Goal: Transaction & Acquisition: Purchase product/service

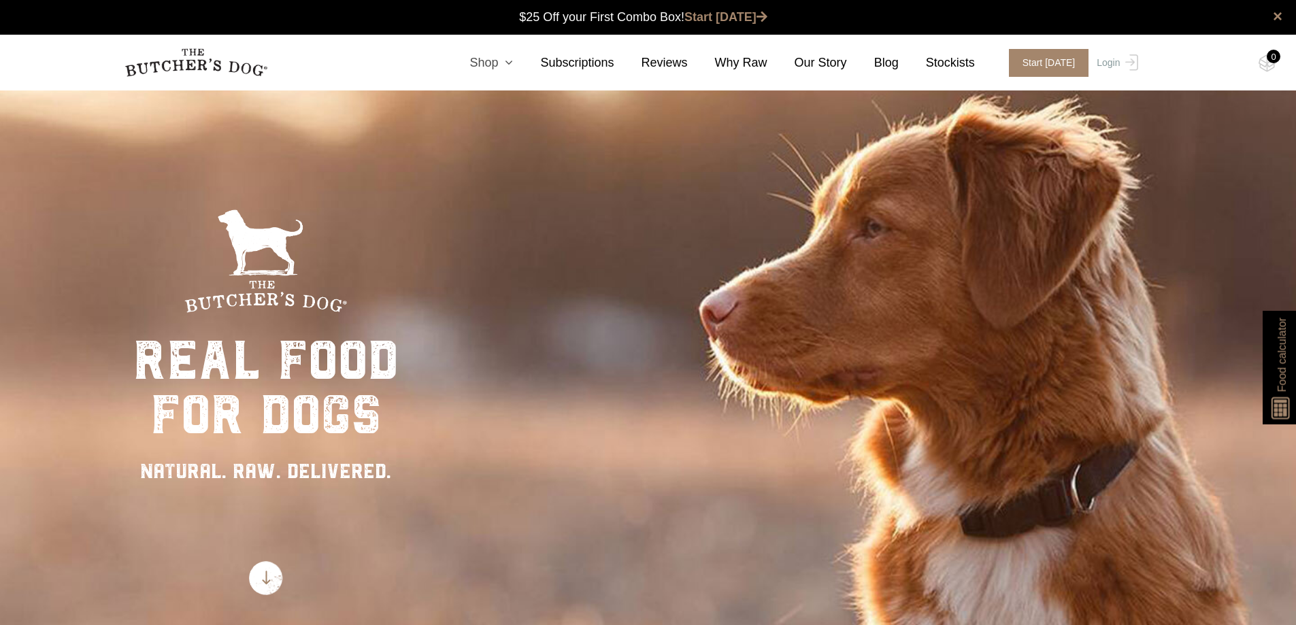
click at [511, 58] on link "Shop" at bounding box center [477, 63] width 71 height 18
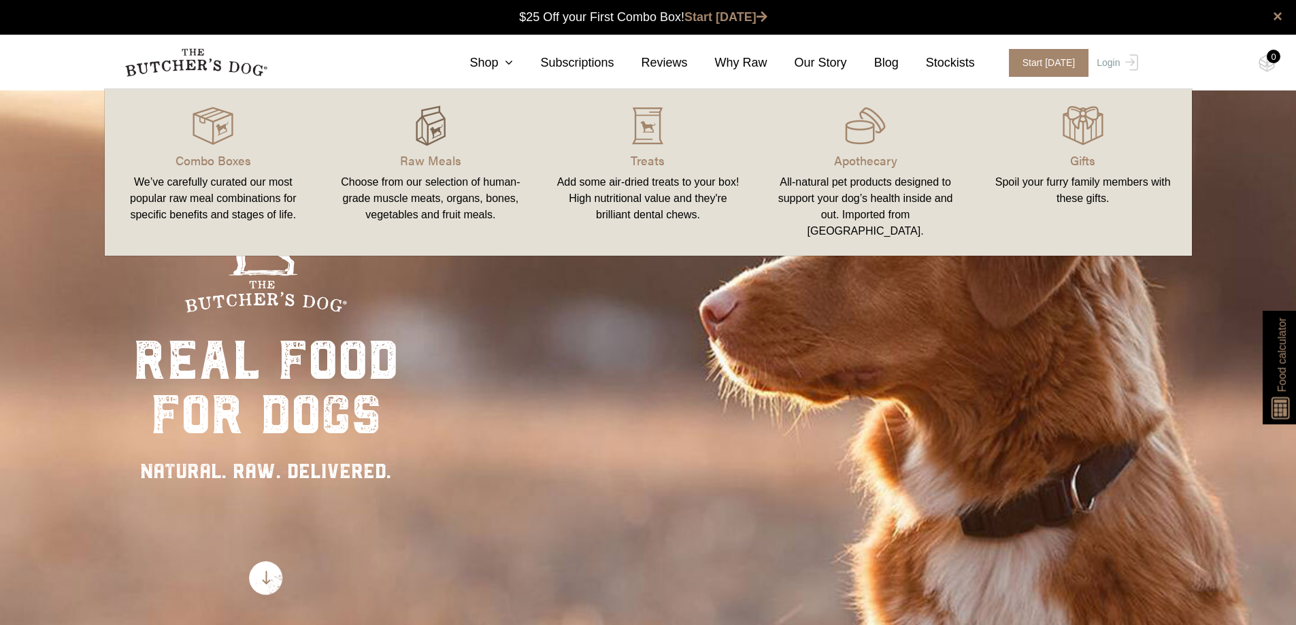
click at [404, 129] on div at bounding box center [430, 125] width 185 height 41
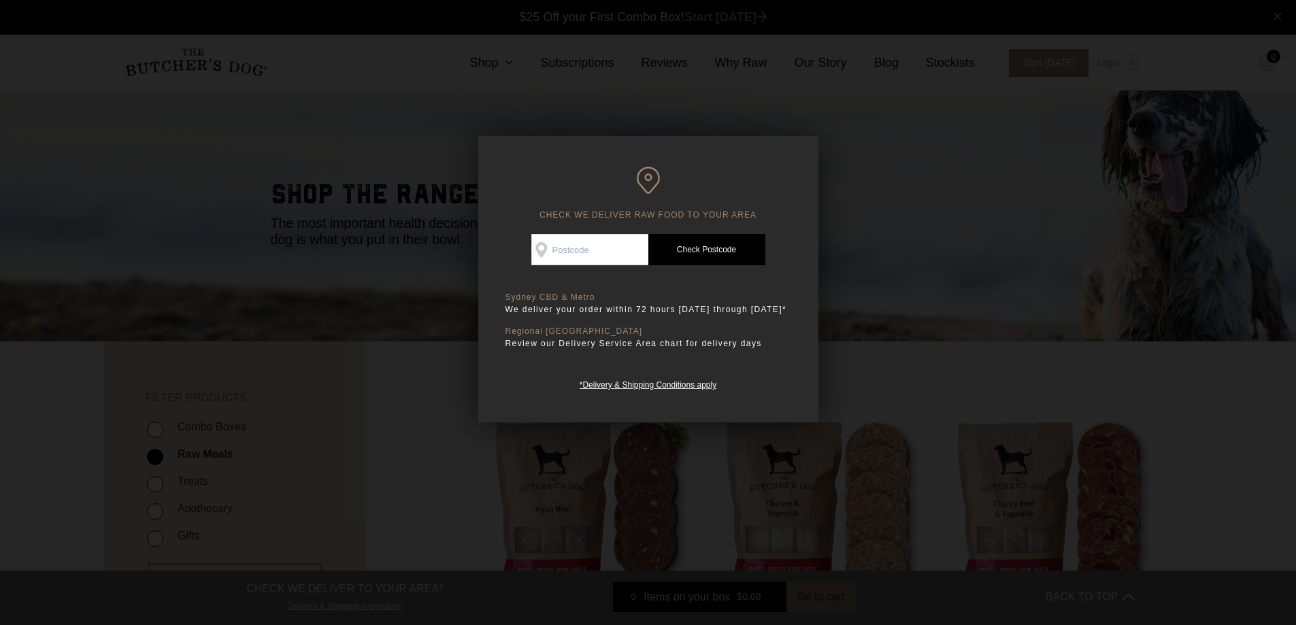
click at [573, 245] on input "Check Availability At" at bounding box center [589, 249] width 117 height 31
click at [598, 246] on input "6153" at bounding box center [589, 249] width 117 height 31
type input "6153"
click at [709, 256] on link "Check Postcode" at bounding box center [706, 249] width 117 height 31
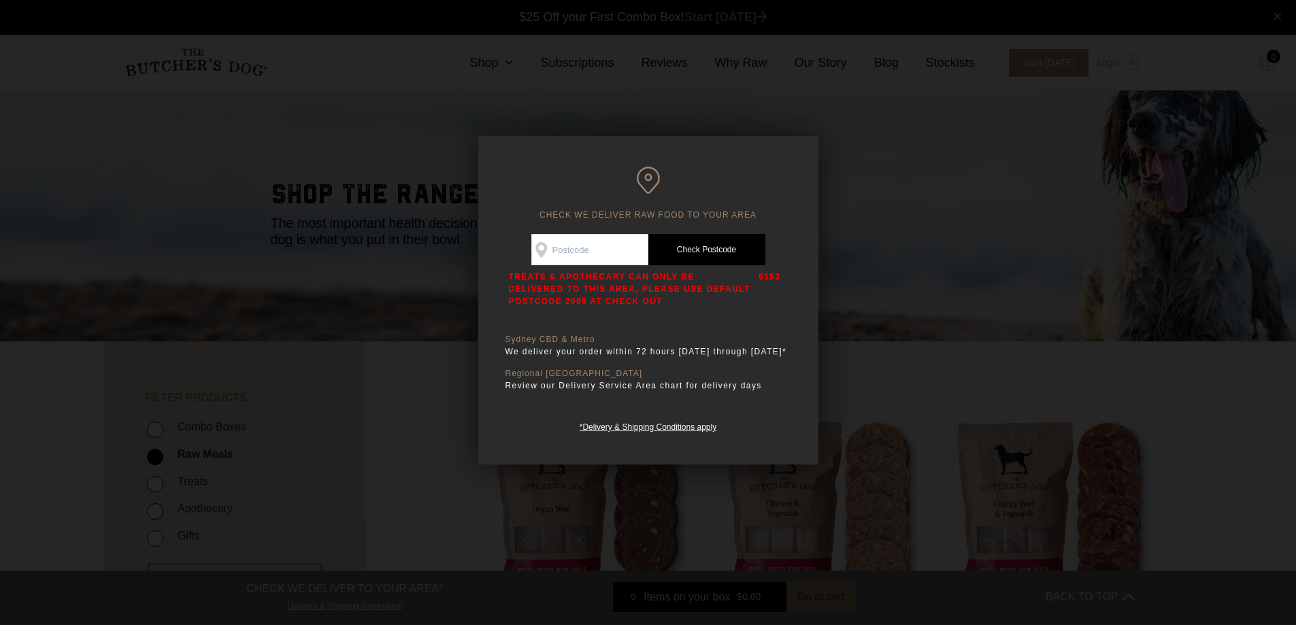
click at [592, 262] on input "Check Availability At" at bounding box center [589, 249] width 117 height 31
click at [764, 292] on p "6153" at bounding box center [769, 289] width 22 height 37
click at [1027, 150] on div at bounding box center [648, 312] width 1296 height 625
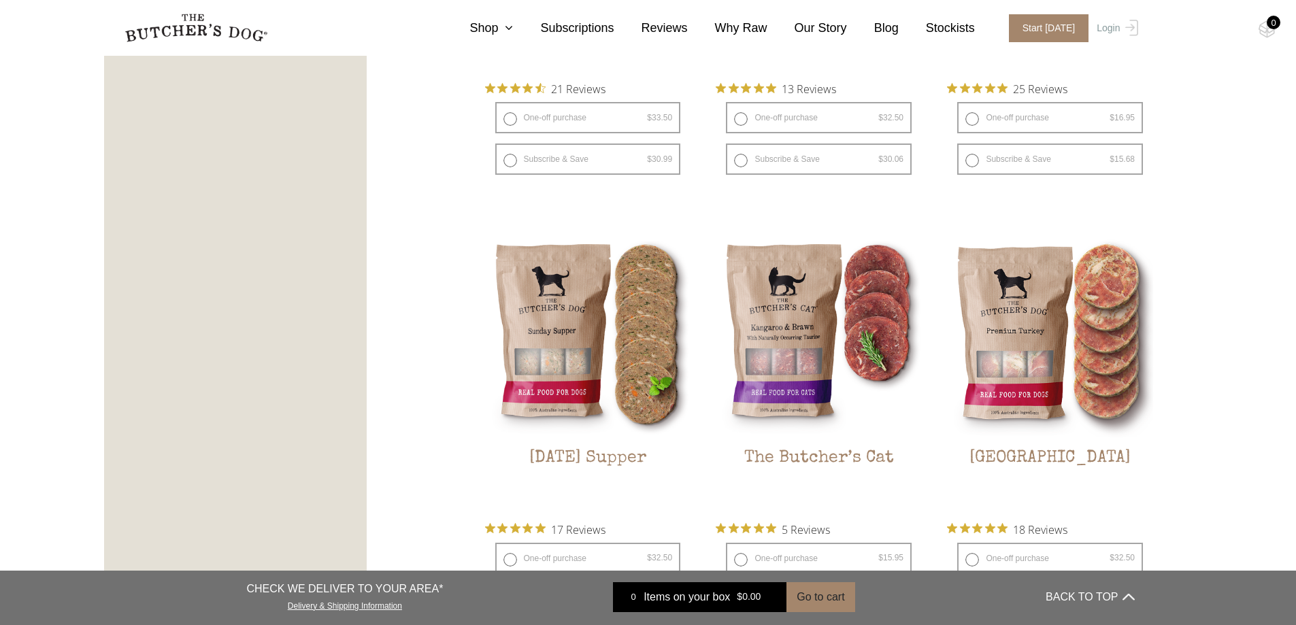
scroll to position [1496, 0]
